Goal: Task Accomplishment & Management: Complete application form

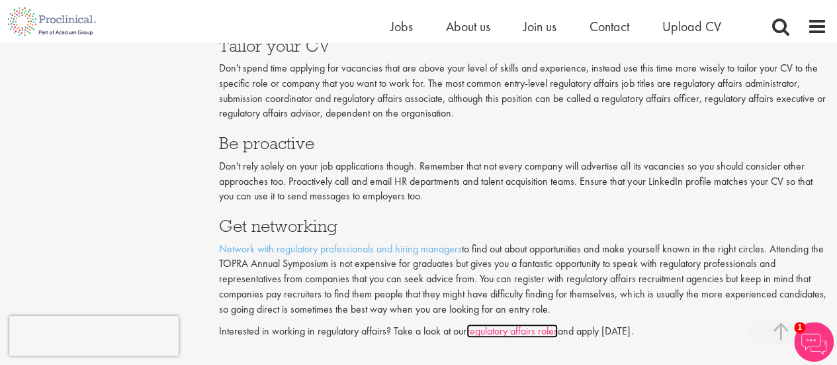
scroll to position [2931, 0]
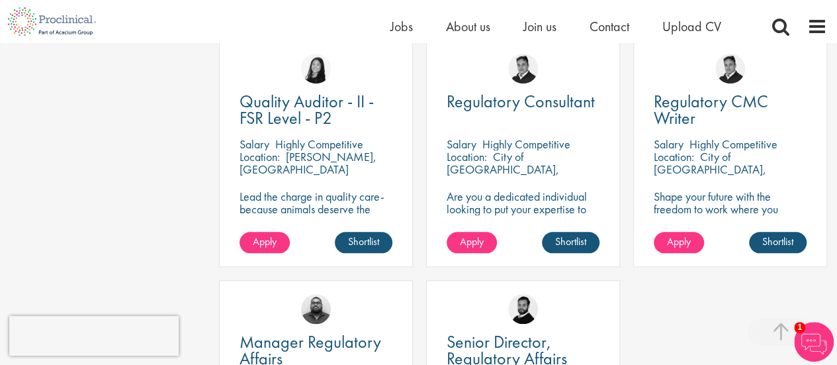
scroll to position [542, 0]
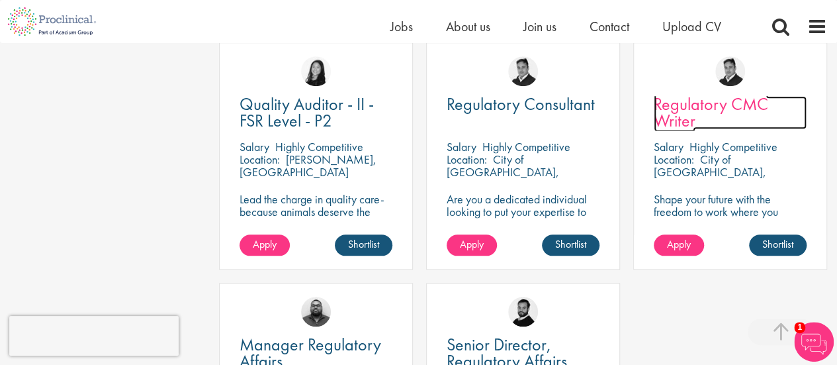
click at [678, 108] on span "Regulatory CMC Writer" at bounding box center [711, 112] width 115 height 39
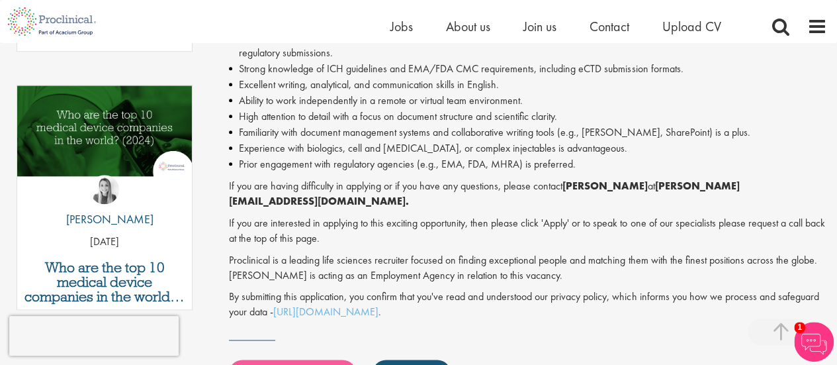
scroll to position [653, 0]
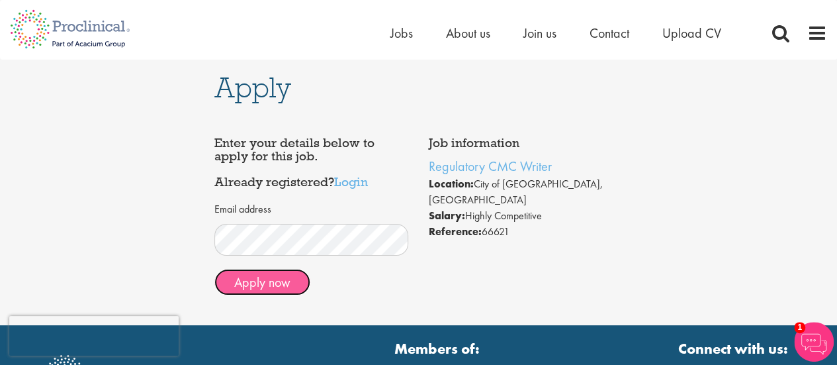
click at [265, 279] on button "Apply now" at bounding box center [262, 282] width 96 height 26
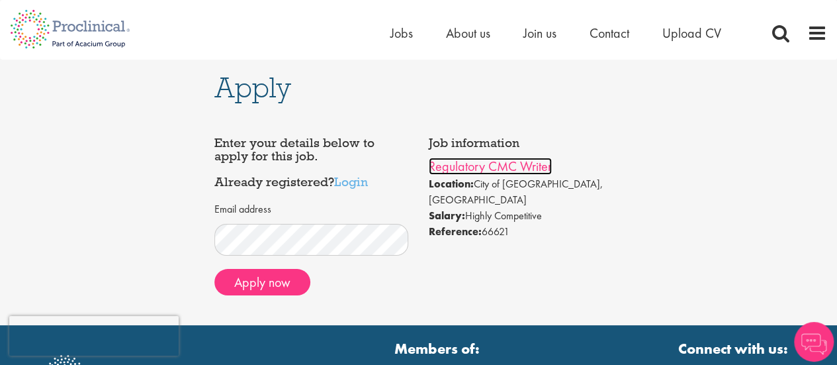
click at [449, 162] on link "Regulatory CMC Writer" at bounding box center [490, 166] width 123 height 17
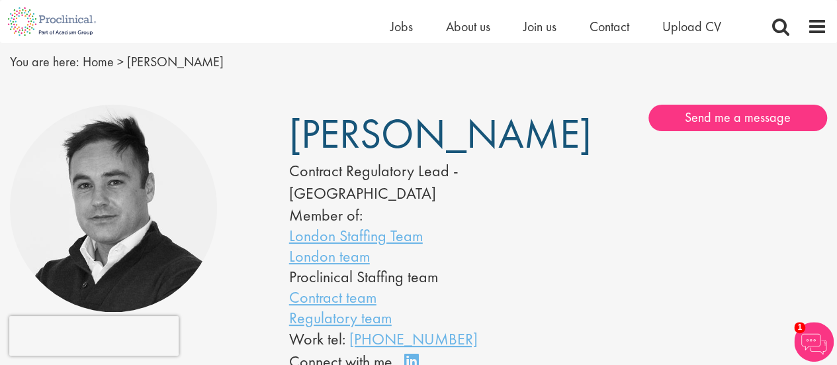
scroll to position [38, 0]
